Goal: Task Accomplishment & Management: Use online tool/utility

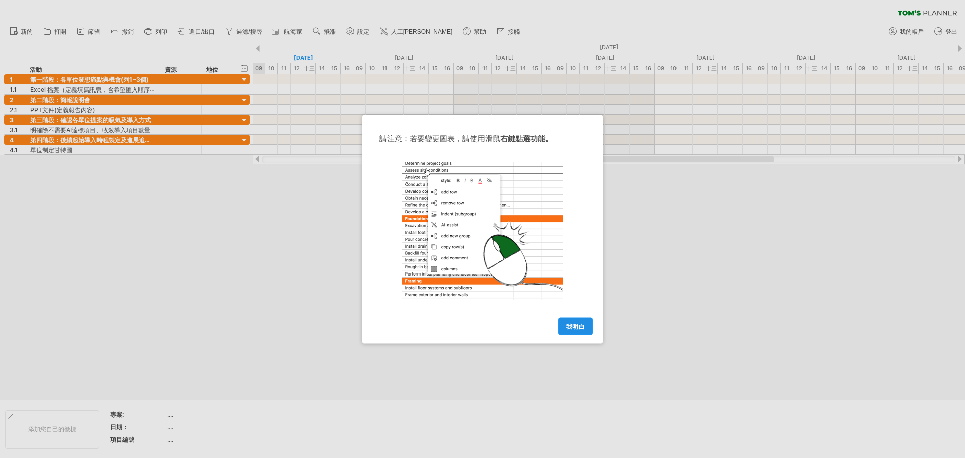
click at [577, 327] on font "我明白" at bounding box center [575, 326] width 18 height 8
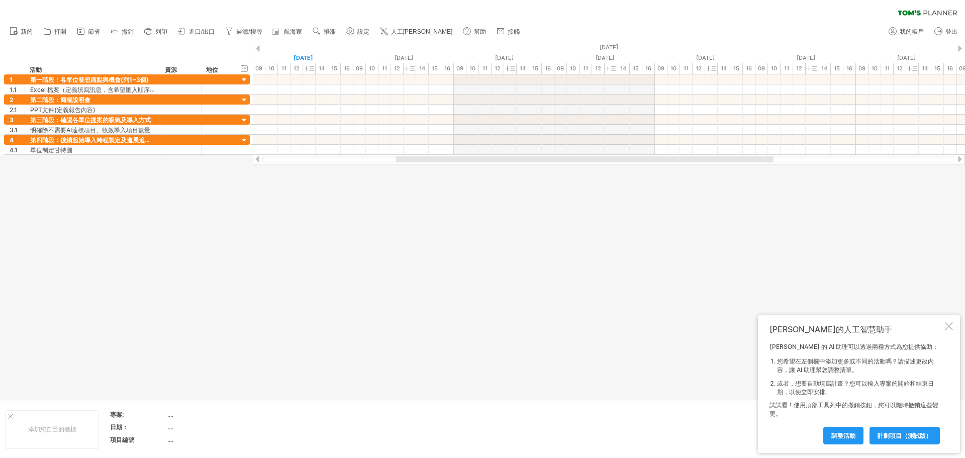
click at [948, 326] on div at bounding box center [949, 326] width 8 height 8
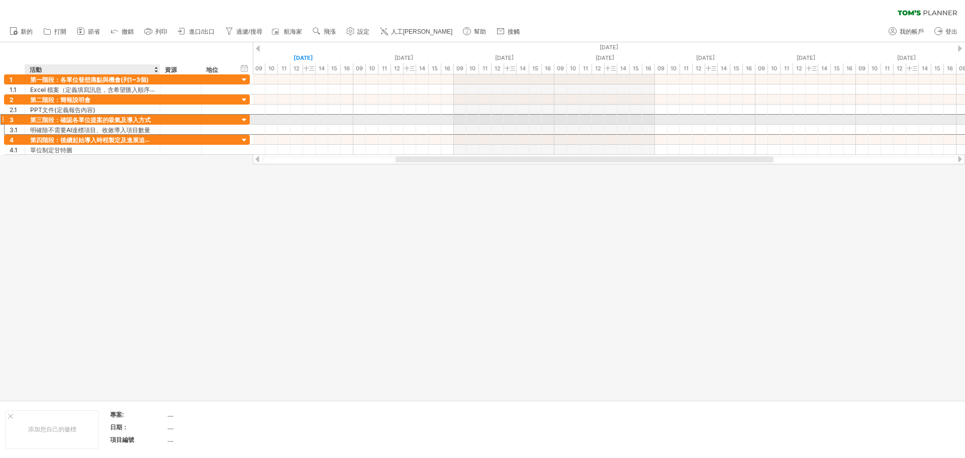
click at [117, 121] on font "第三階段：確認各單位提案的吸氣及導入方式" at bounding box center [90, 120] width 121 height 8
click at [117, 119] on font "第三階段：確認各單位提案的吸氣及導入方式" at bounding box center [90, 120] width 121 height 8
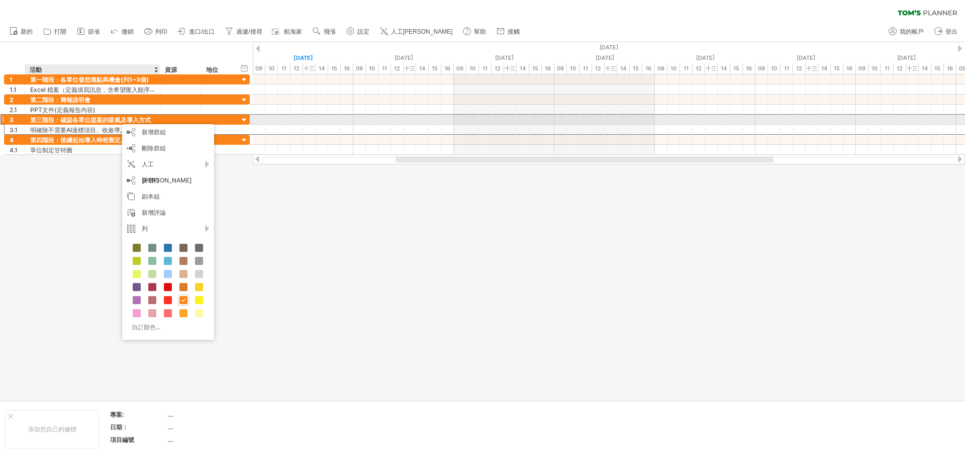
click at [117, 119] on font "第三階段：確認各單位提案的吸氣及導入方式" at bounding box center [90, 120] width 121 height 8
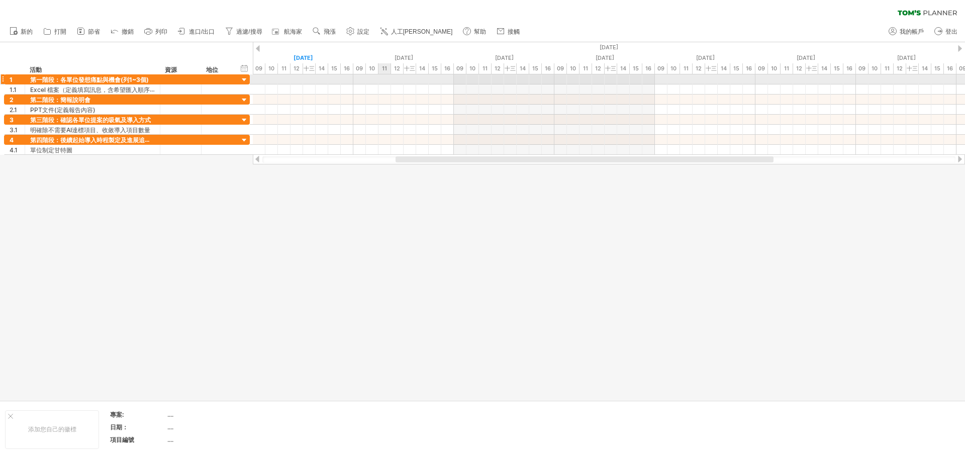
drag, startPoint x: 287, startPoint y: 80, endPoint x: 384, endPoint y: 80, distance: 97.0
click at [384, 80] on div at bounding box center [609, 79] width 712 height 10
click at [266, 78] on div at bounding box center [609, 79] width 712 height 10
click at [519, 82] on div at bounding box center [609, 79] width 712 height 10
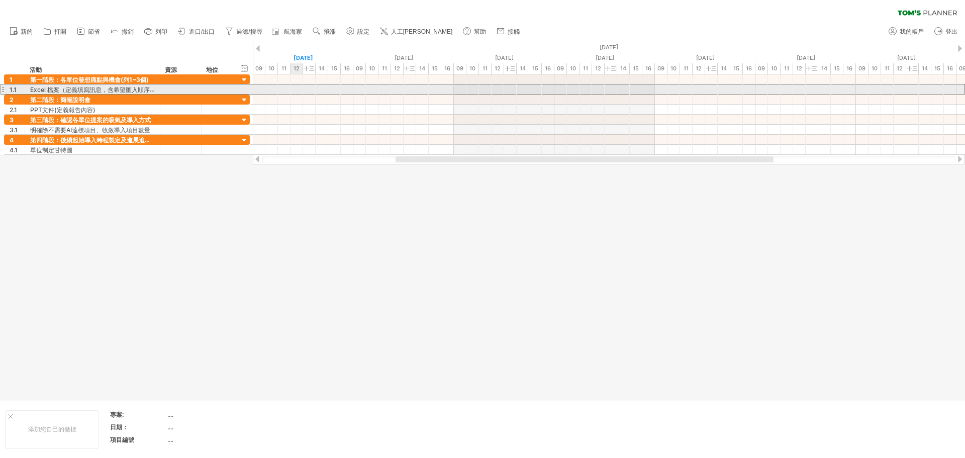
click at [2, 91] on div at bounding box center [3, 89] width 4 height 11
click at [3, 89] on div at bounding box center [3, 89] width 4 height 11
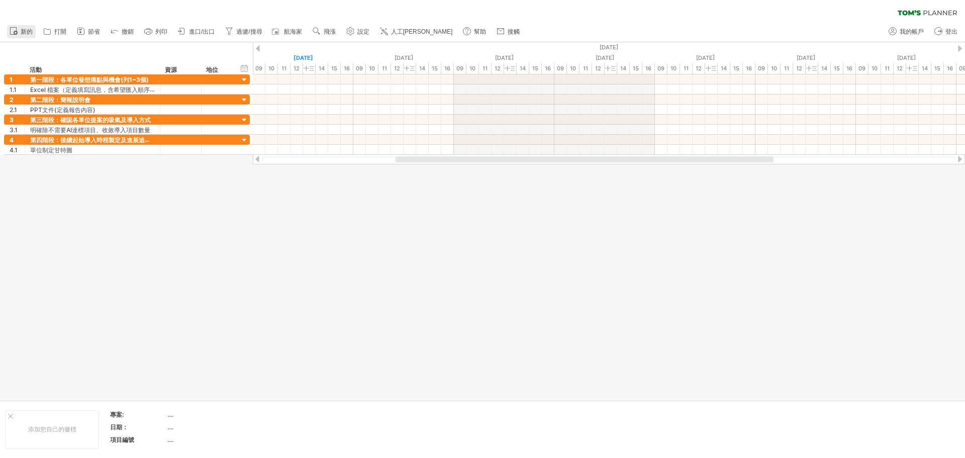
click at [21, 29] on font "新的" at bounding box center [27, 31] width 12 height 7
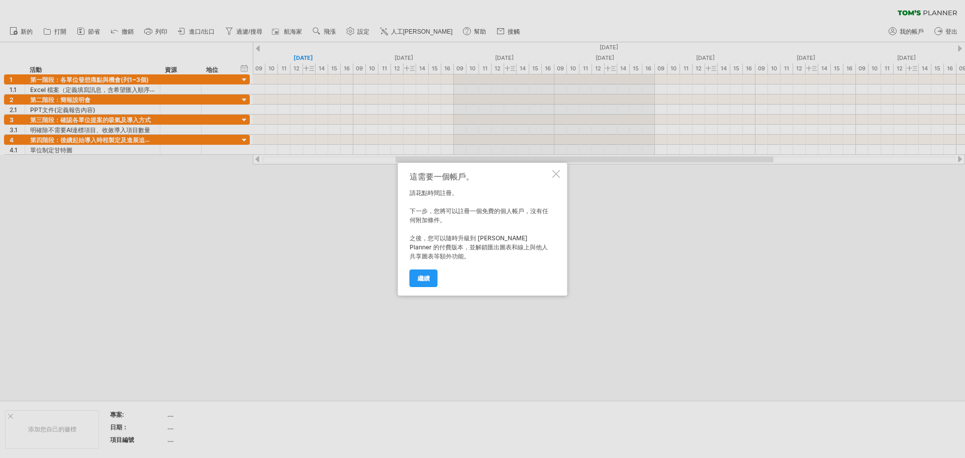
click at [558, 176] on div at bounding box center [556, 174] width 8 height 8
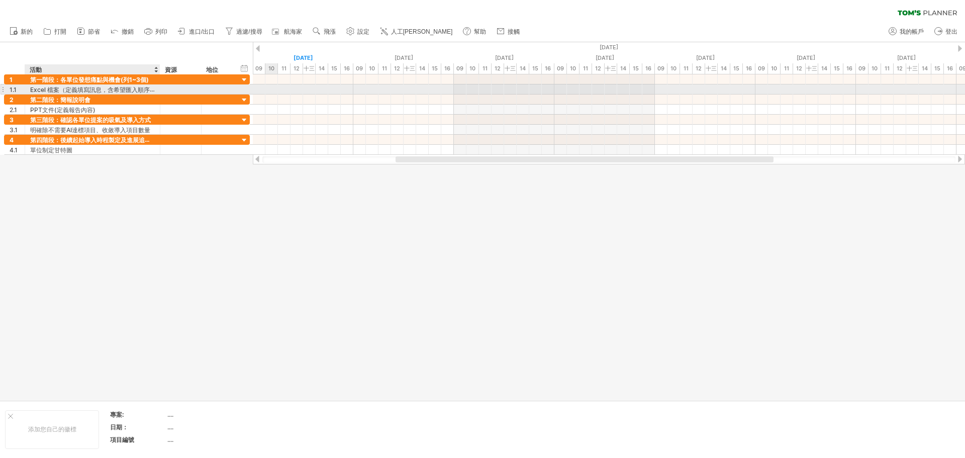
click at [33, 87] on font "Excel 檔案（定義填寫訊息，含希望匯入順序）" at bounding box center [93, 89] width 126 height 8
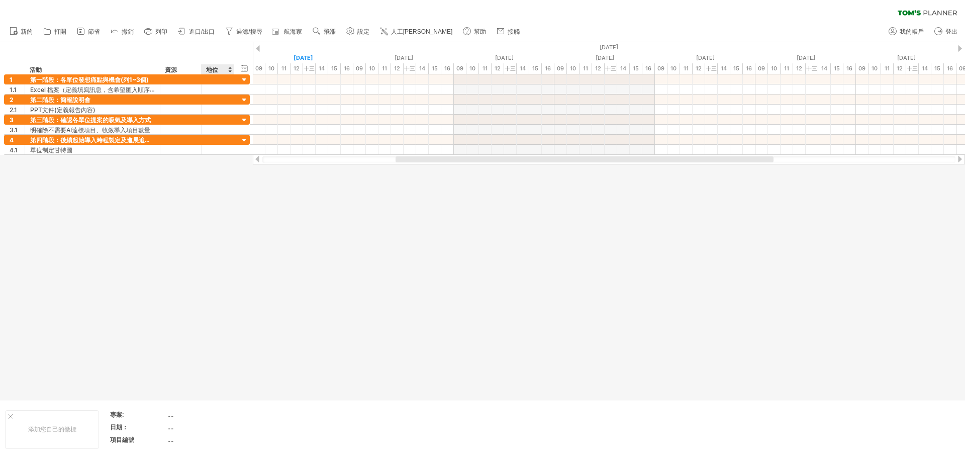
click at [227, 283] on div at bounding box center [482, 221] width 965 height 358
